Goal: Task Accomplishment & Management: Complete application form

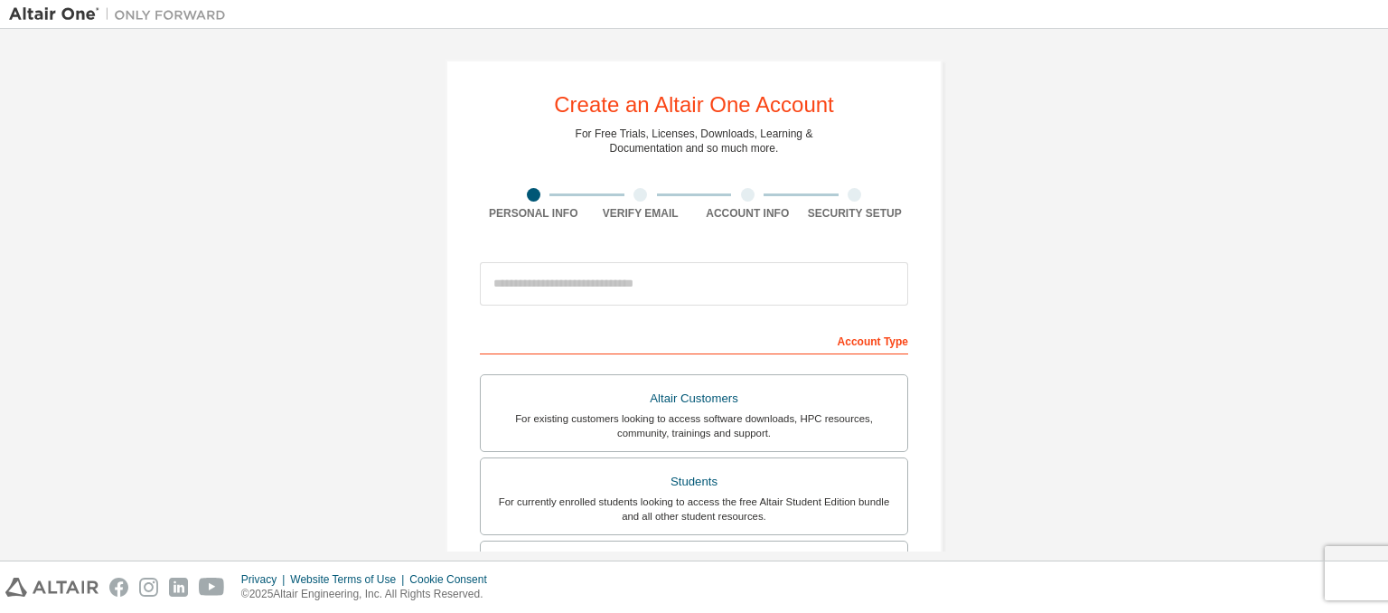
scroll to position [65, 0]
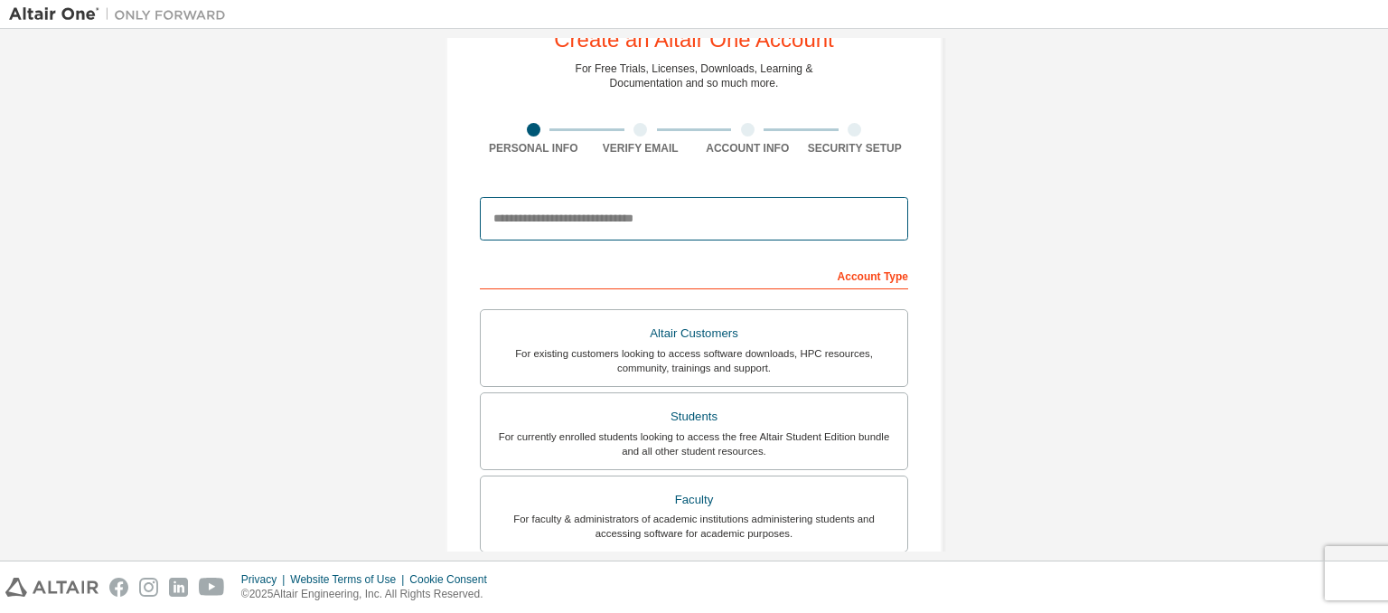
click at [599, 211] on input "email" at bounding box center [694, 218] width 428 height 43
type input "**********"
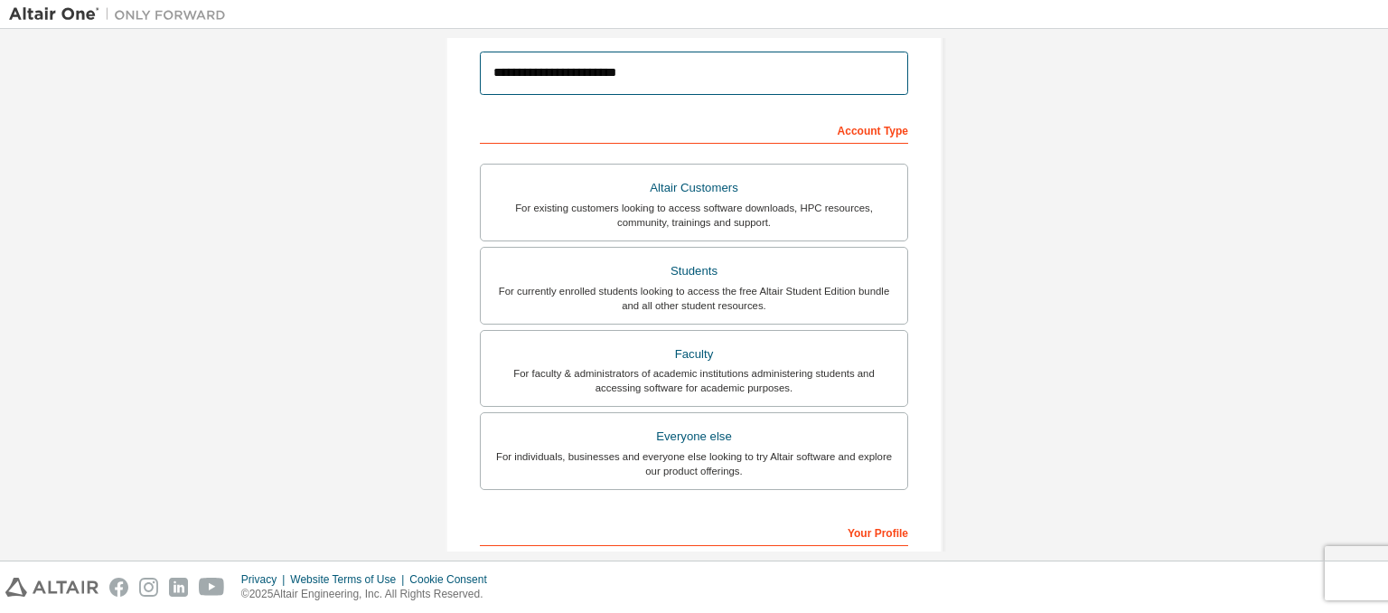
scroll to position [218, 0]
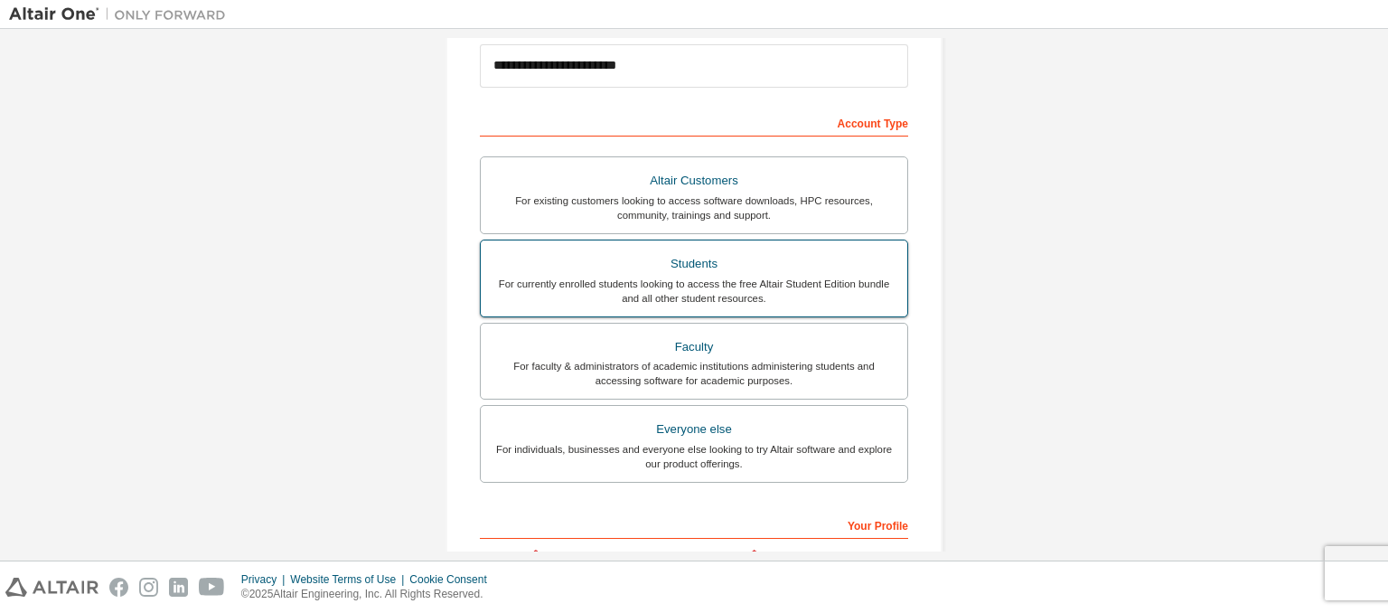
click at [698, 277] on div "For currently enrolled students looking to access the free Altair Student Editi…" at bounding box center [694, 291] width 405 height 29
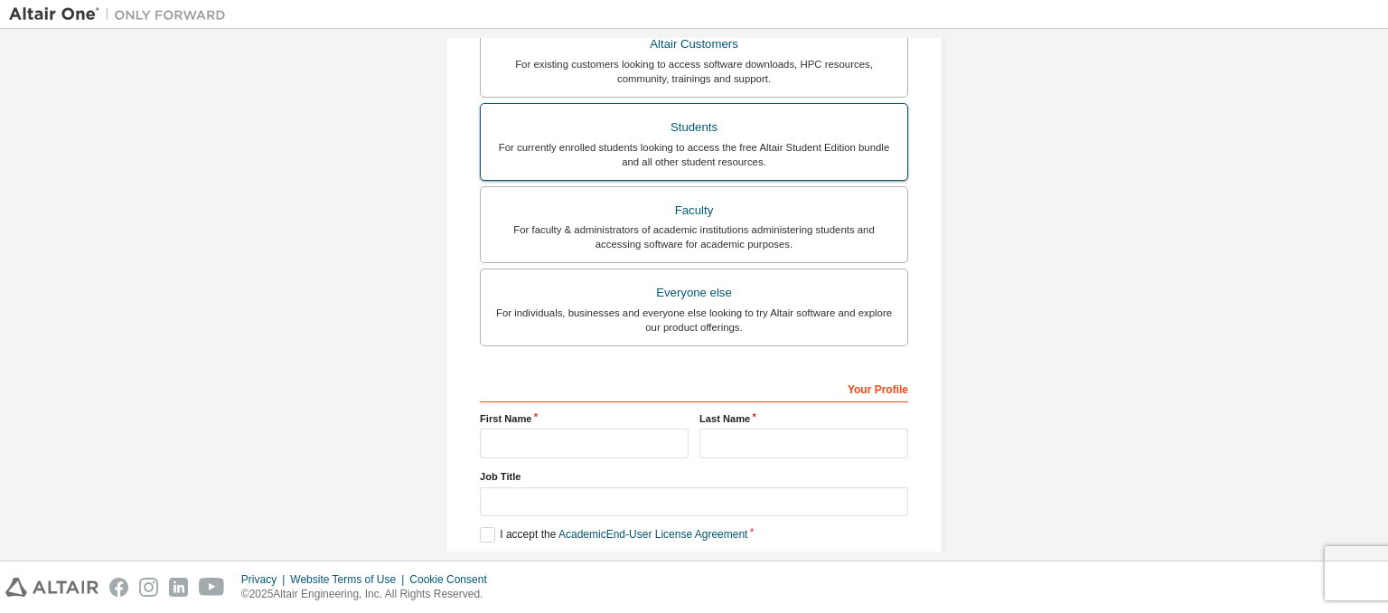
scroll to position [440, 0]
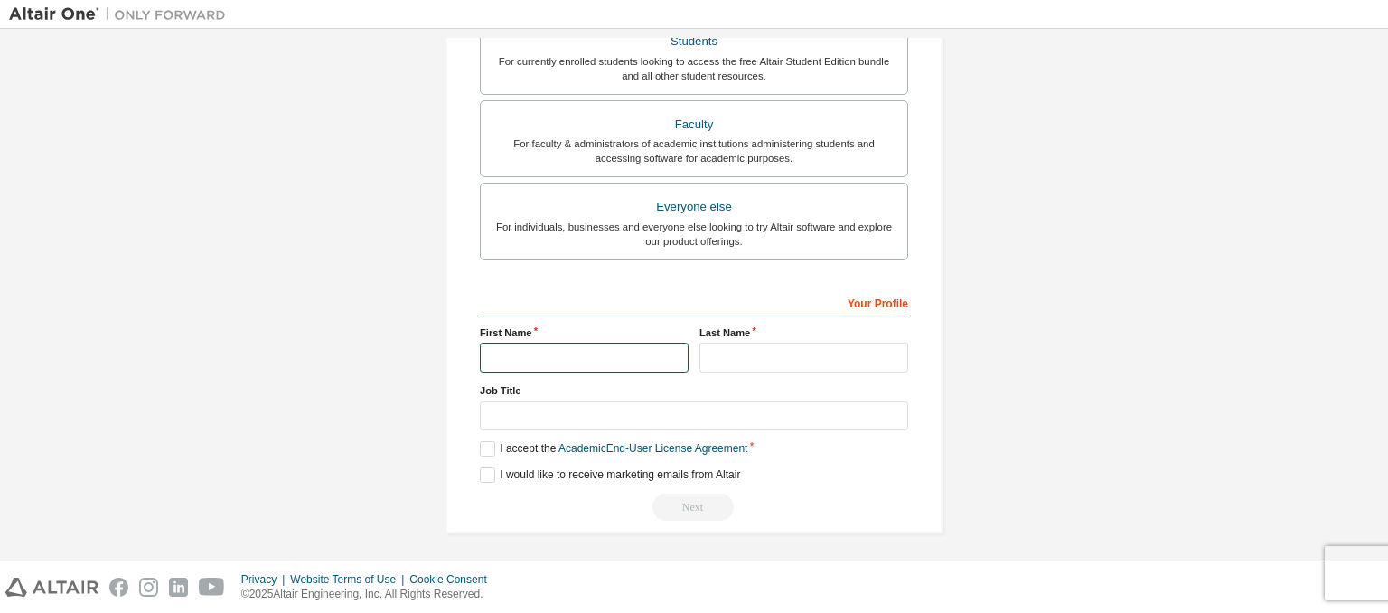
click at [577, 352] on input "text" at bounding box center [584, 358] width 209 height 30
type input "*****"
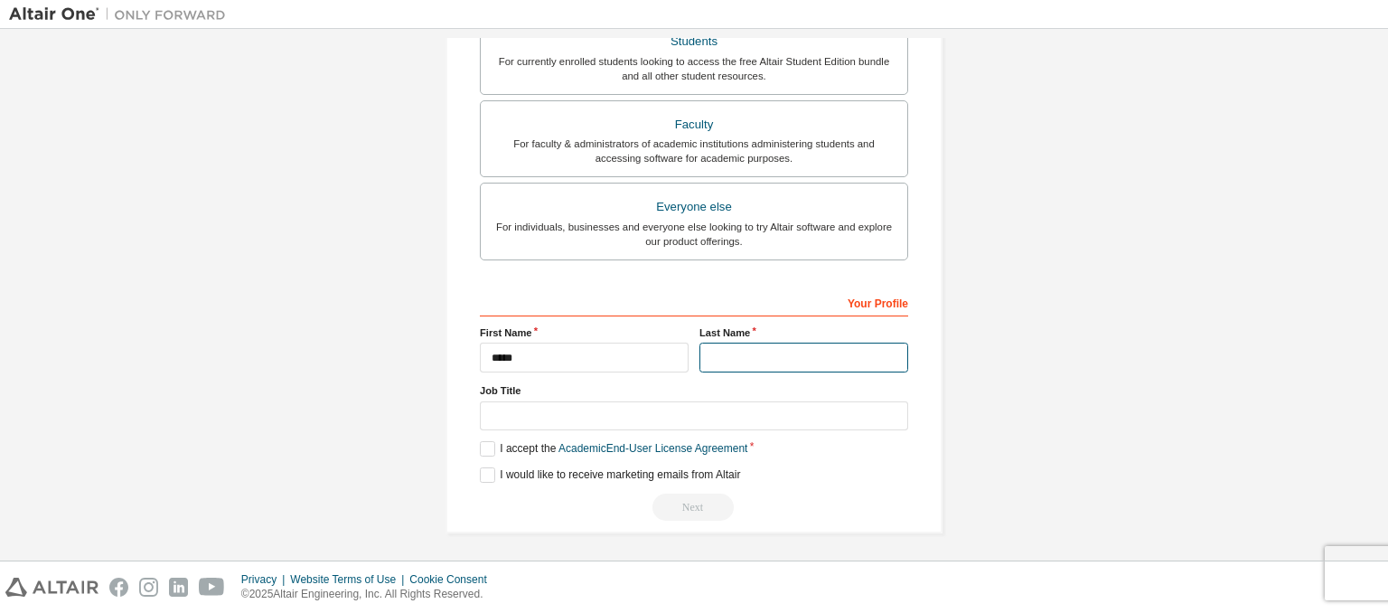
click at [735, 360] on input "text" at bounding box center [803, 358] width 209 height 30
type input "*****"
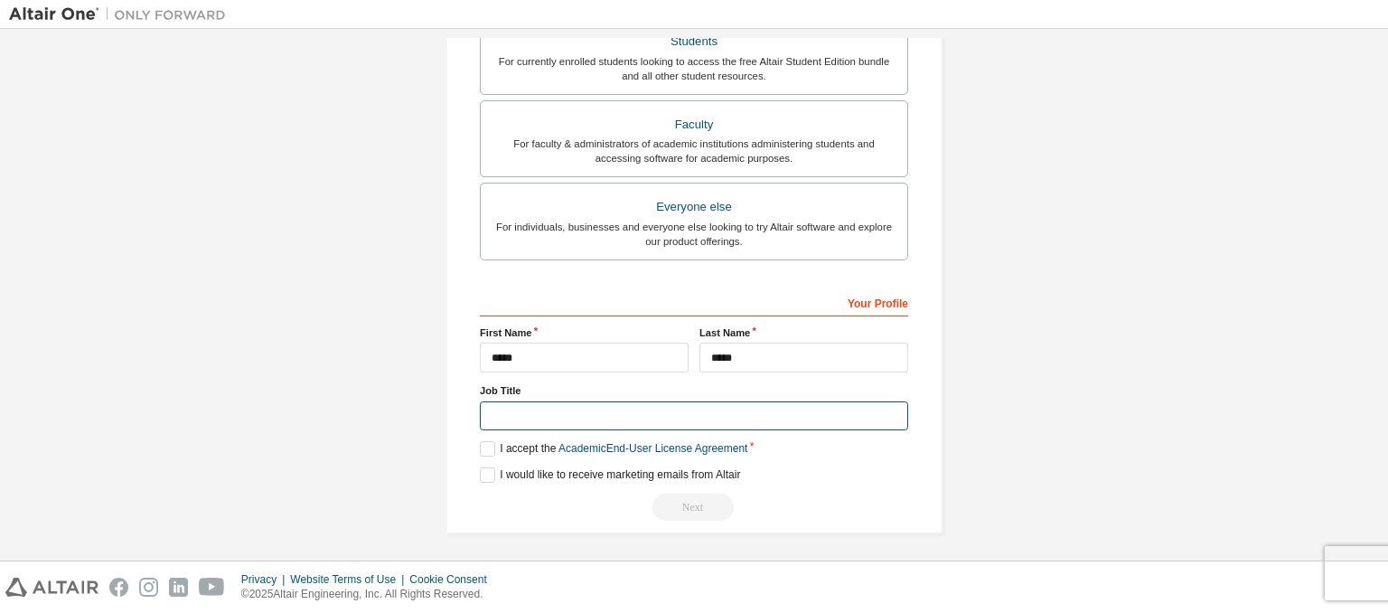
click at [600, 420] on input "text" at bounding box center [694, 416] width 428 height 30
type input "*******"
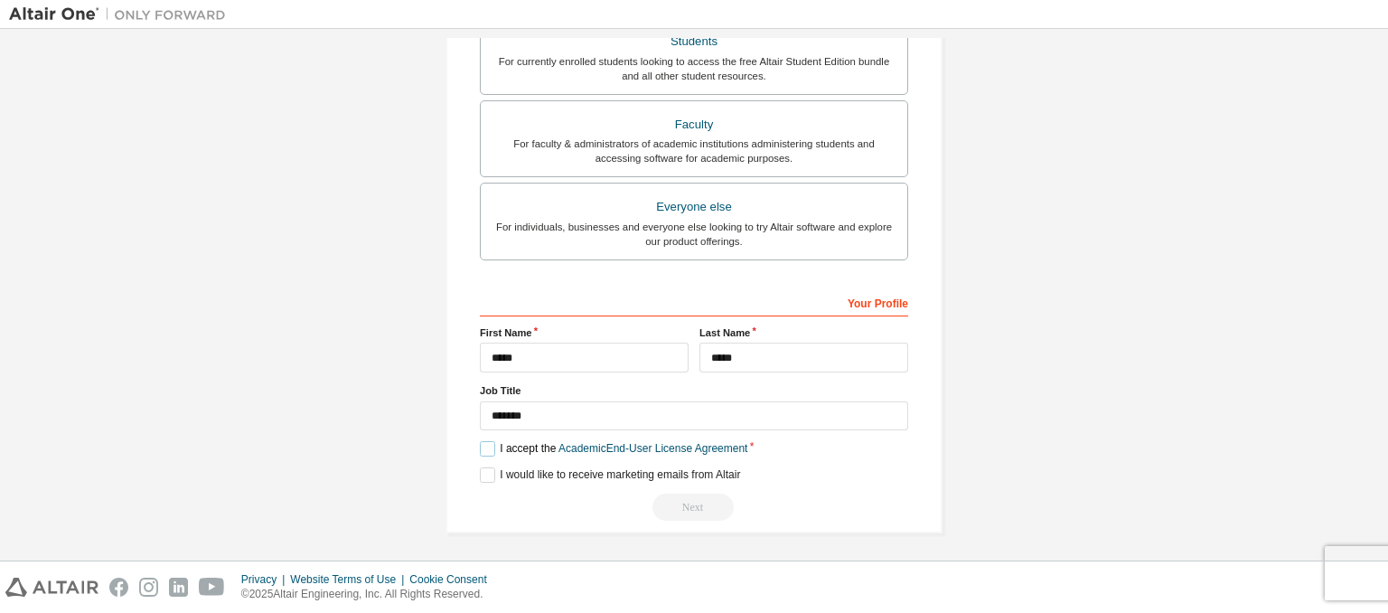
click at [480, 449] on label "I accept the Academic End-User License Agreement" at bounding box center [614, 448] width 268 height 15
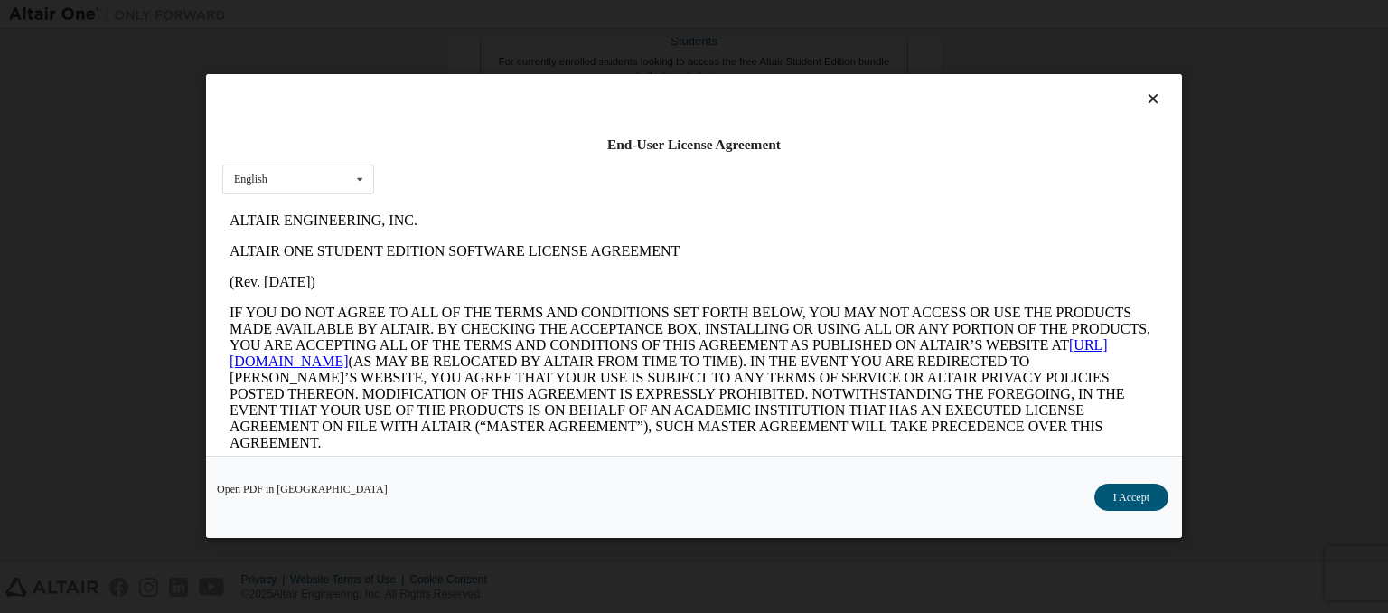
scroll to position [0, 0]
click at [1144, 106] on icon at bounding box center [1153, 99] width 19 height 16
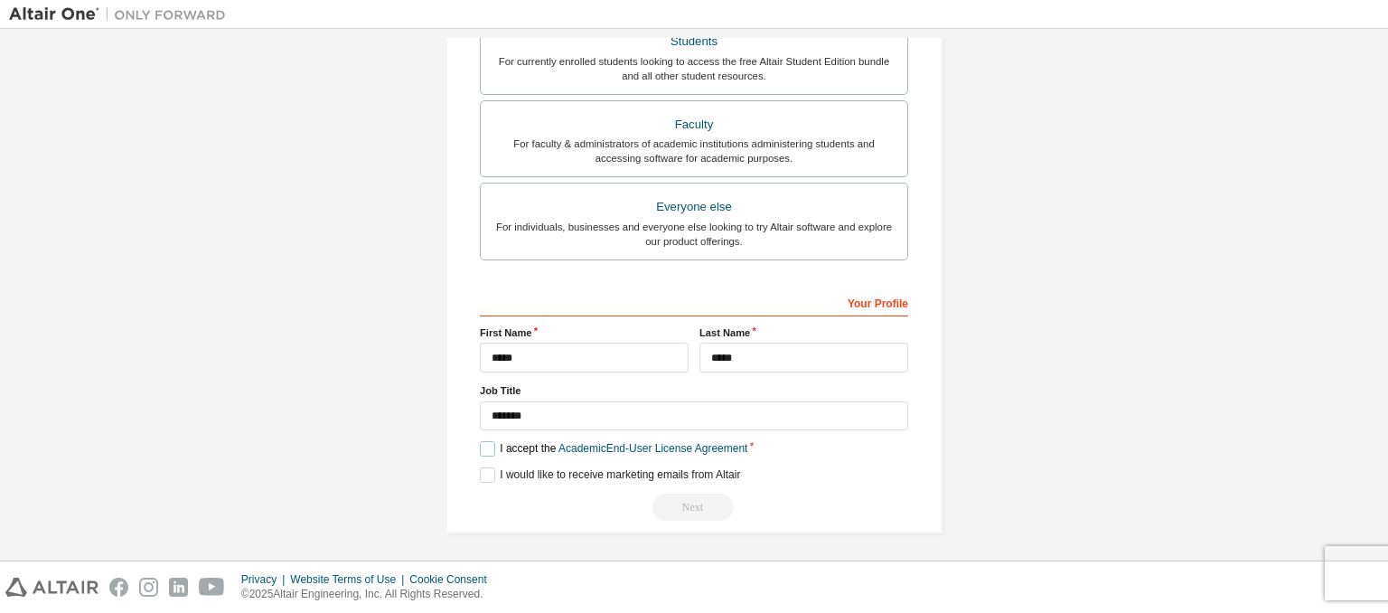
click at [483, 446] on label "I accept the Academic End-User License Agreement" at bounding box center [614, 448] width 268 height 15
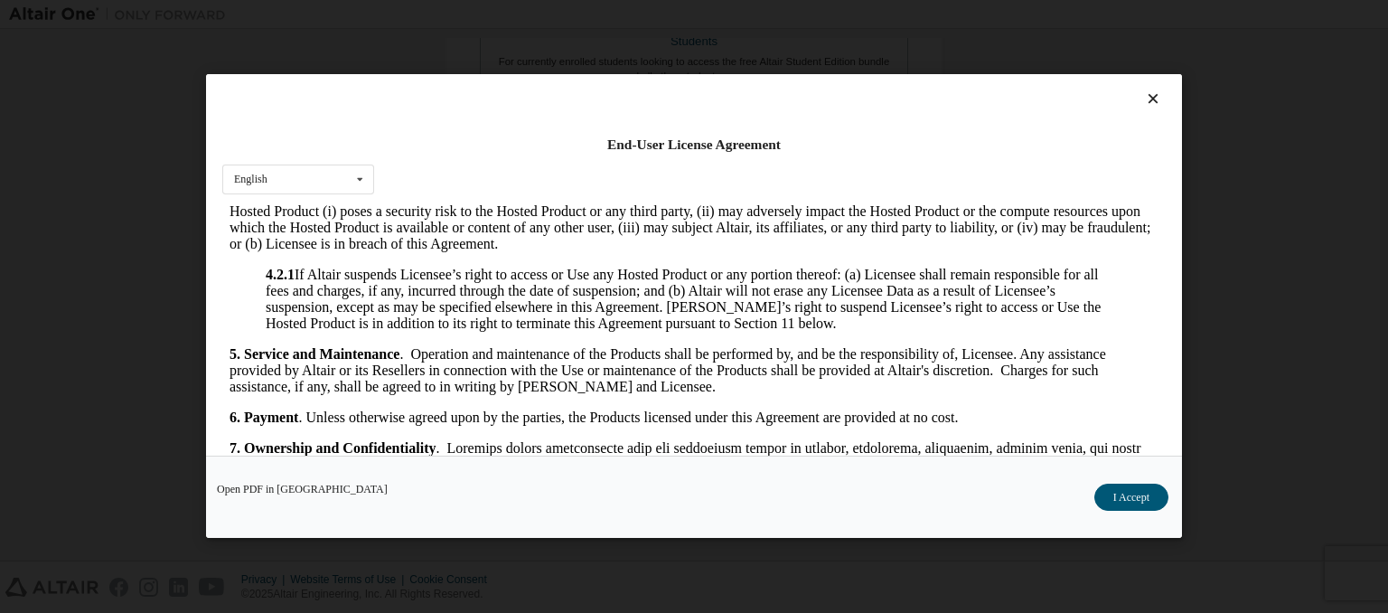
scroll to position [1598, 0]
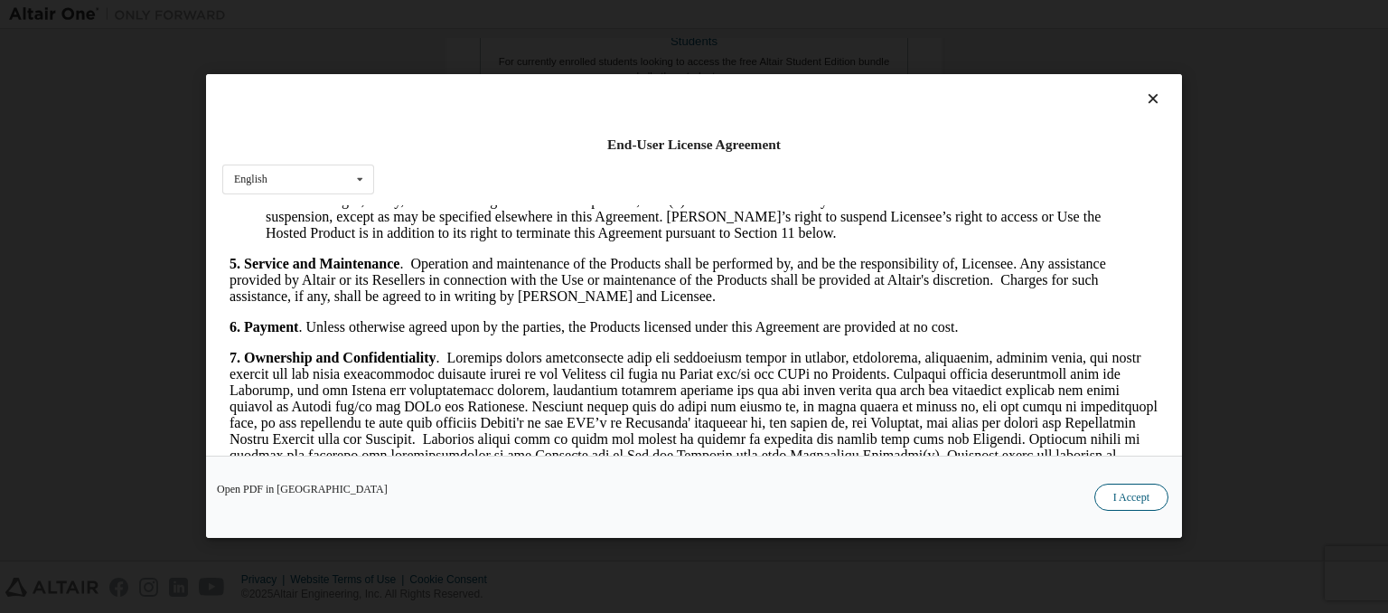
click at [1117, 508] on button "I Accept" at bounding box center [1131, 497] width 74 height 27
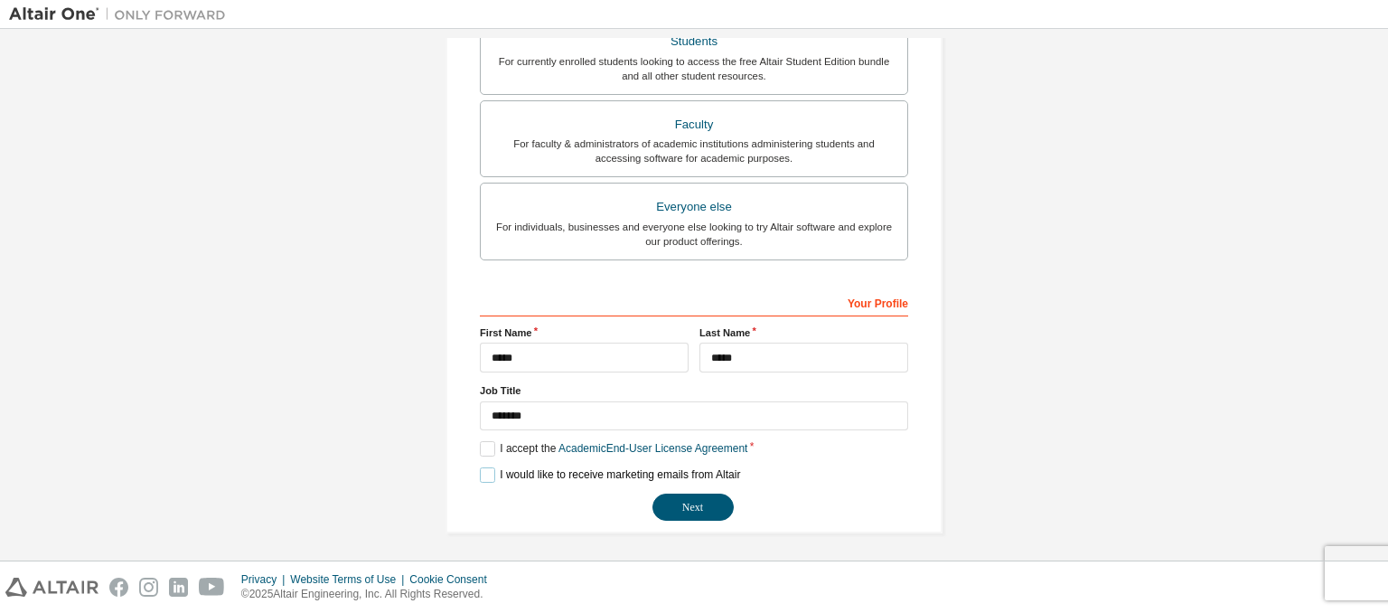
click at [489, 475] on label "I would like to receive marketing emails from Altair" at bounding box center [610, 474] width 260 height 15
click at [671, 493] on button "Next" at bounding box center [692, 506] width 81 height 27
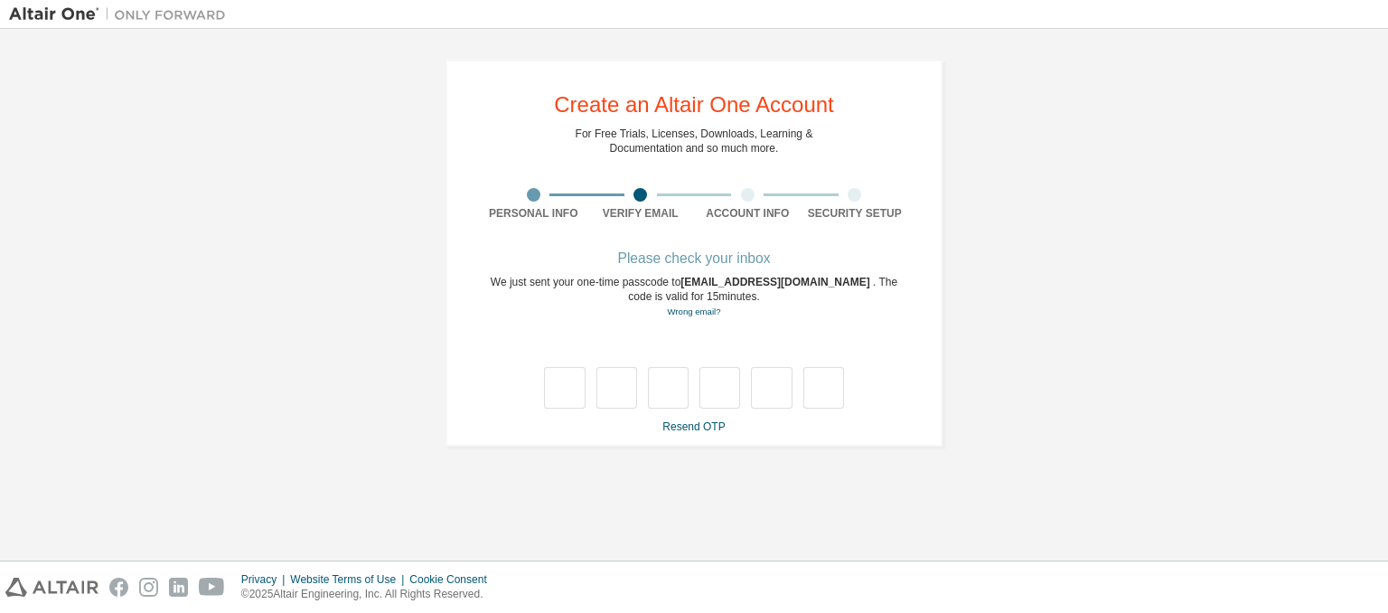
type input "*"
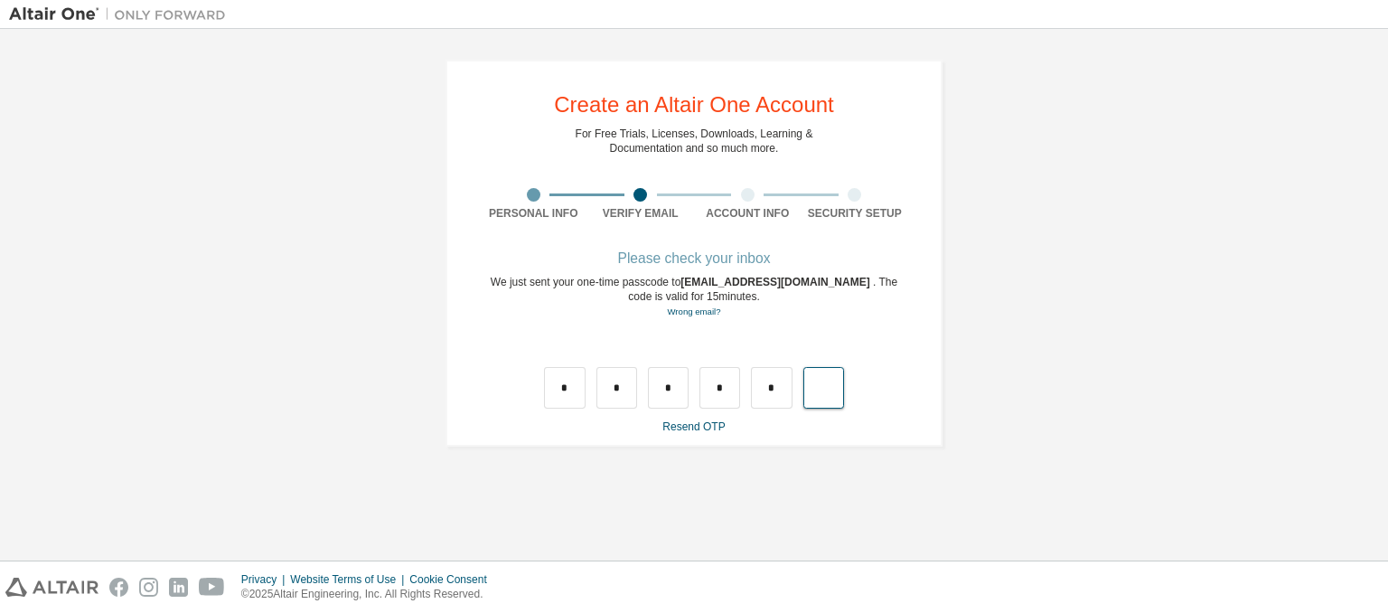
type input "*"
